Goal: Information Seeking & Learning: Learn about a topic

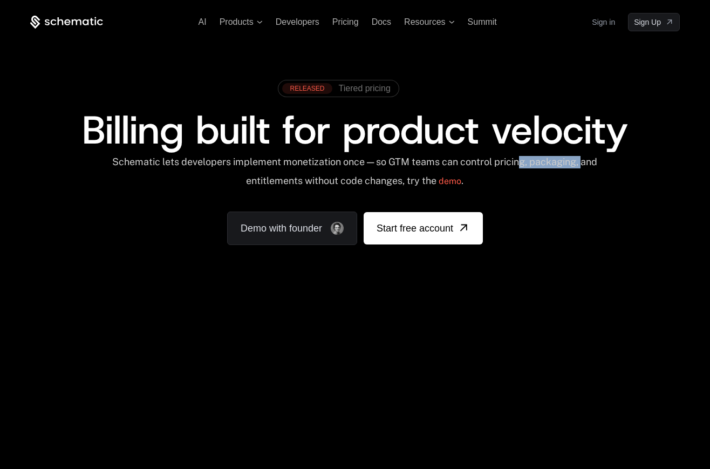
drag, startPoint x: 156, startPoint y: 168, endPoint x: 527, endPoint y: 166, distance: 370.6
click at [528, 166] on div "Schematic lets developers implement monetization once — so GTM teams can contro…" at bounding box center [354, 175] width 487 height 38
click at [349, 26] on span "Pricing" at bounding box center [345, 21] width 26 height 9
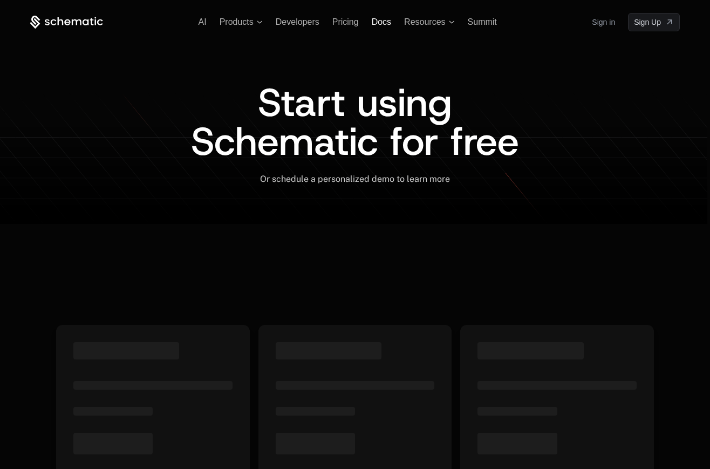
click at [385, 25] on span "Docs" at bounding box center [381, 21] width 19 height 9
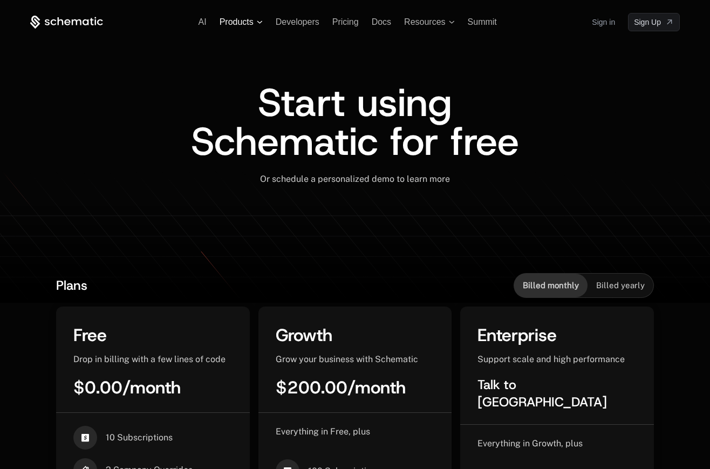
click at [242, 23] on span "Products" at bounding box center [237, 22] width 34 height 10
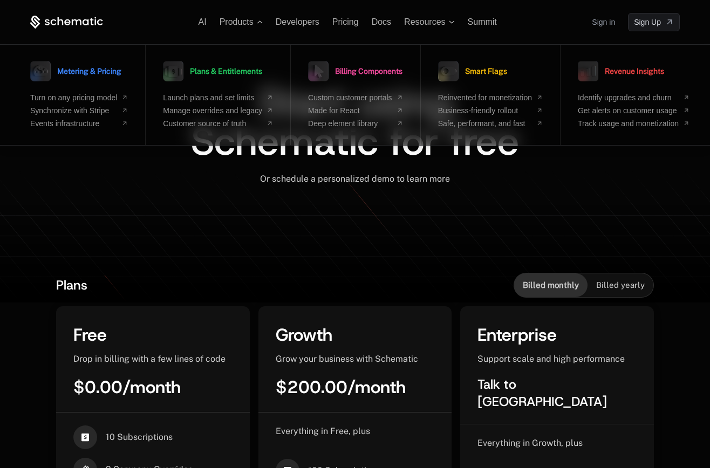
click at [69, 25] on icon at bounding box center [66, 22] width 73 height 13
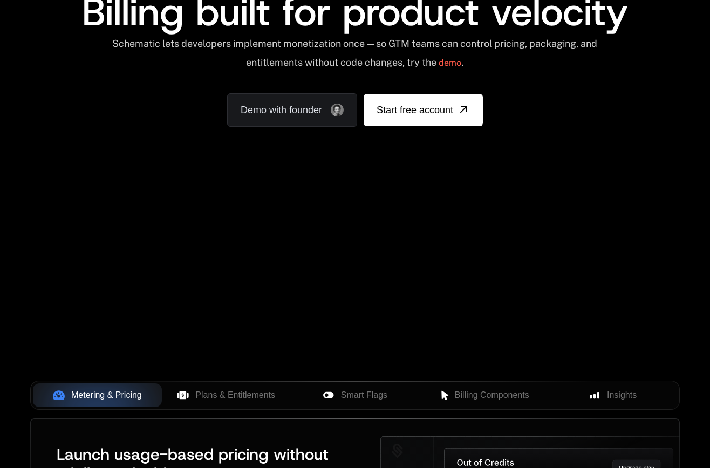
scroll to position [462, 0]
